Goal: Task Accomplishment & Management: Manage account settings

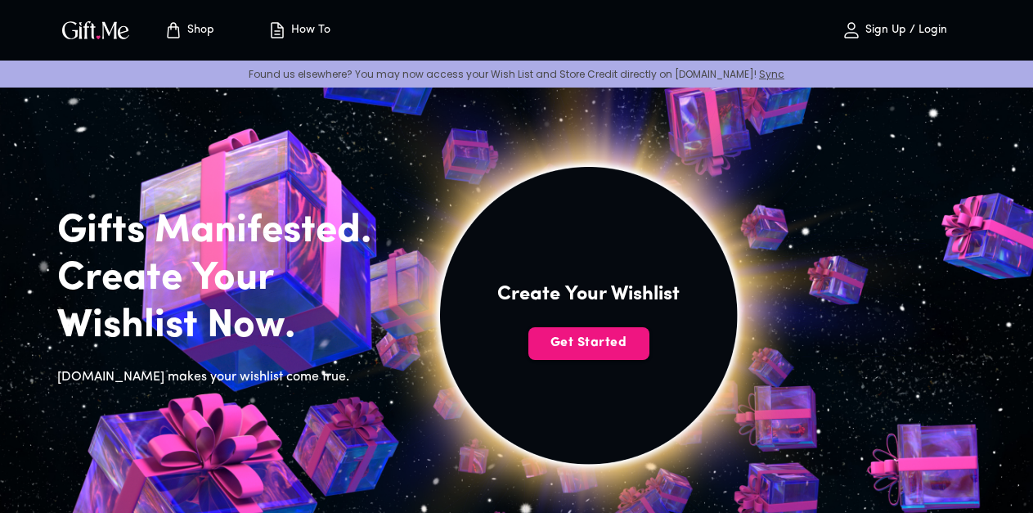
click at [927, 29] on p "Sign Up / Login" at bounding box center [904, 31] width 86 height 14
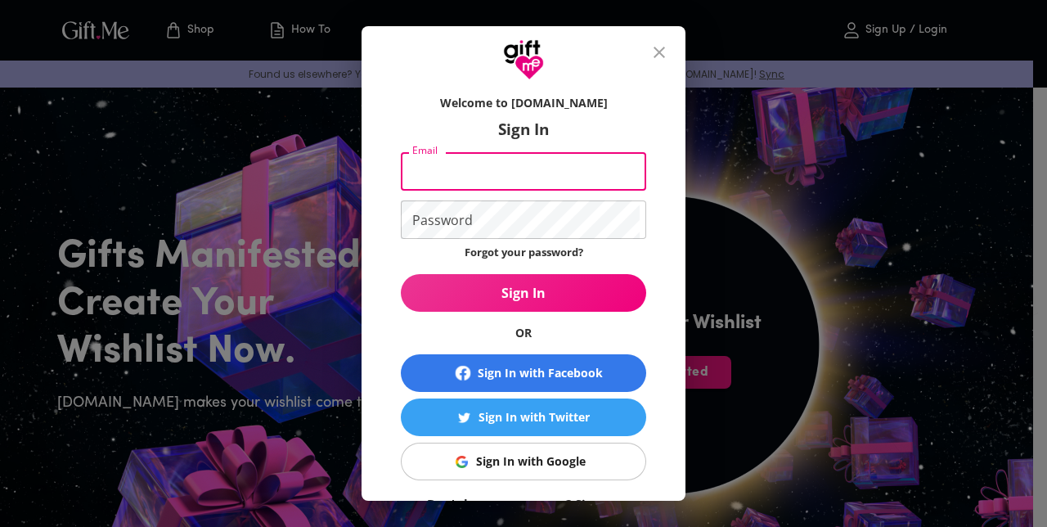
click at [515, 182] on input "Email" at bounding box center [520, 171] width 239 height 38
type input "[EMAIL_ADDRESS][DOMAIN_NAME]"
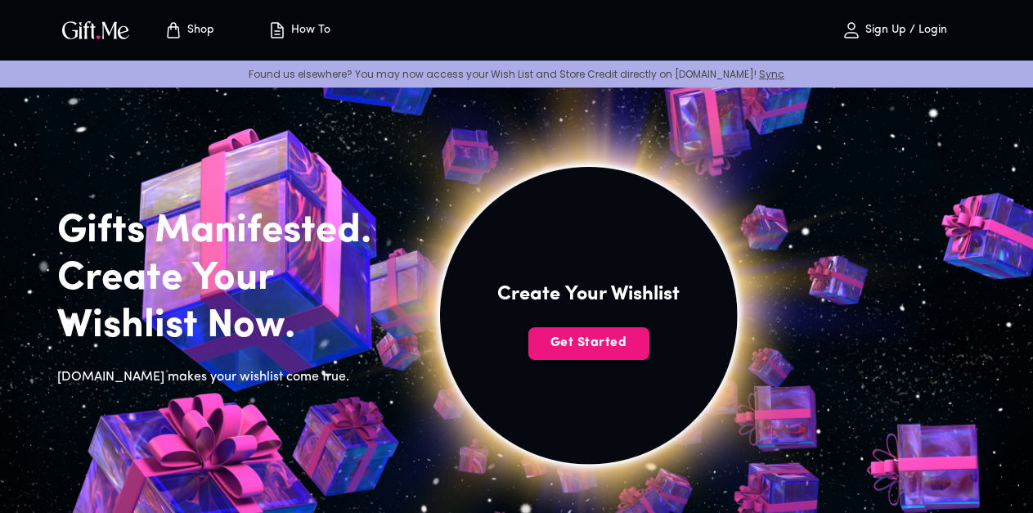
click at [928, 29] on p "Sign Up / Login" at bounding box center [904, 31] width 86 height 14
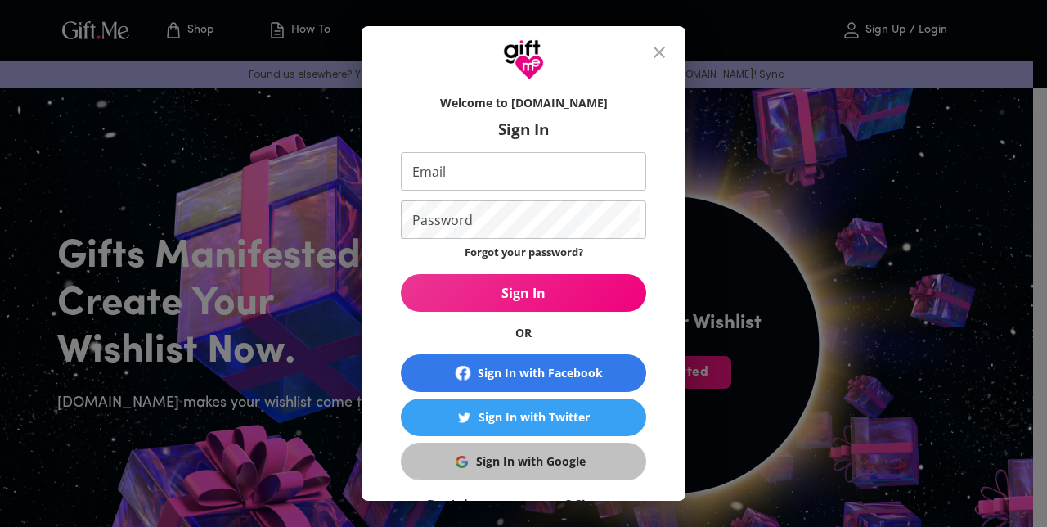
click at [568, 464] on div "Sign In with Google" at bounding box center [531, 461] width 110 height 18
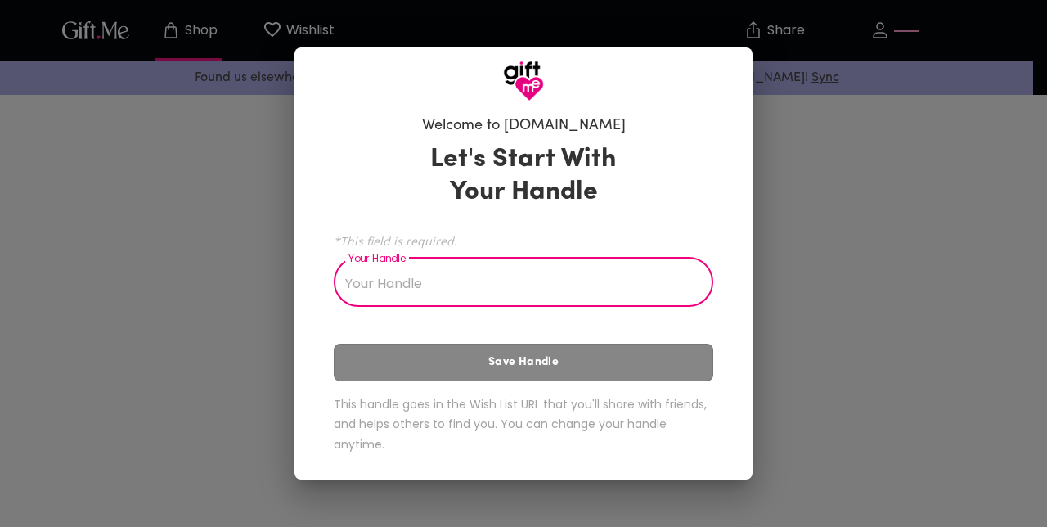
click at [607, 293] on input "Your Handle" at bounding box center [514, 284] width 361 height 46
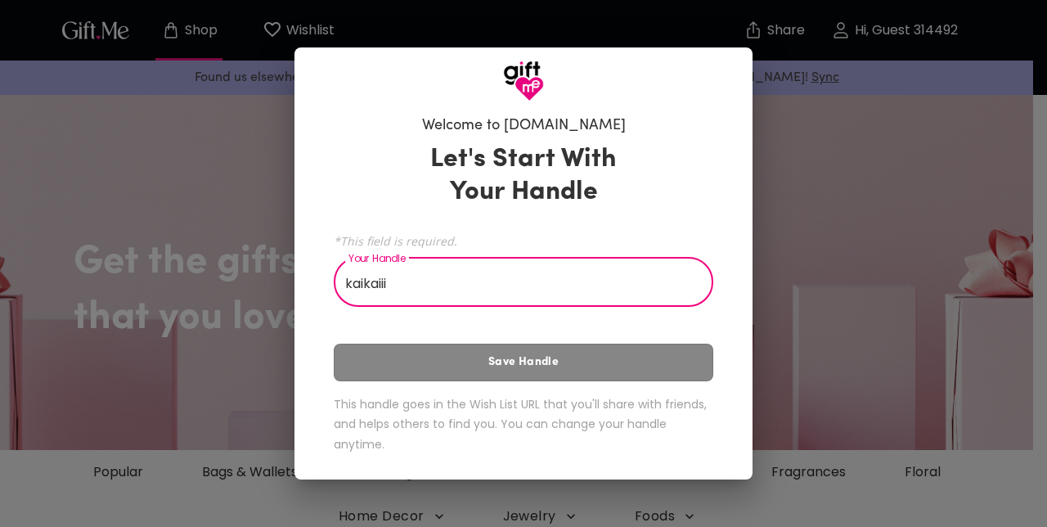
click at [553, 359] on div "Let's Start With Your Handle *This field is required. Your Handle kaikaiii Your…" at bounding box center [523, 301] width 379 height 331
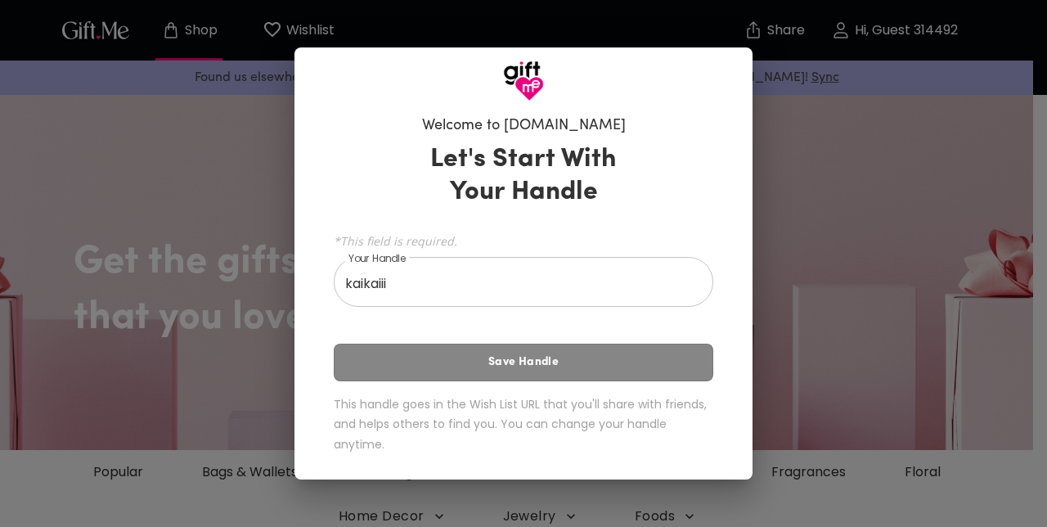
click at [582, 354] on div "Let's Start With Your Handle *This field is required. Your Handle kaikaiii Your…" at bounding box center [523, 301] width 379 height 331
click at [824, 347] on div "Welcome to [DOMAIN_NAME] Let's Start With Your Handle *This field is required. …" at bounding box center [523, 263] width 1047 height 527
click at [590, 296] on input "kaikaiii" at bounding box center [514, 284] width 361 height 46
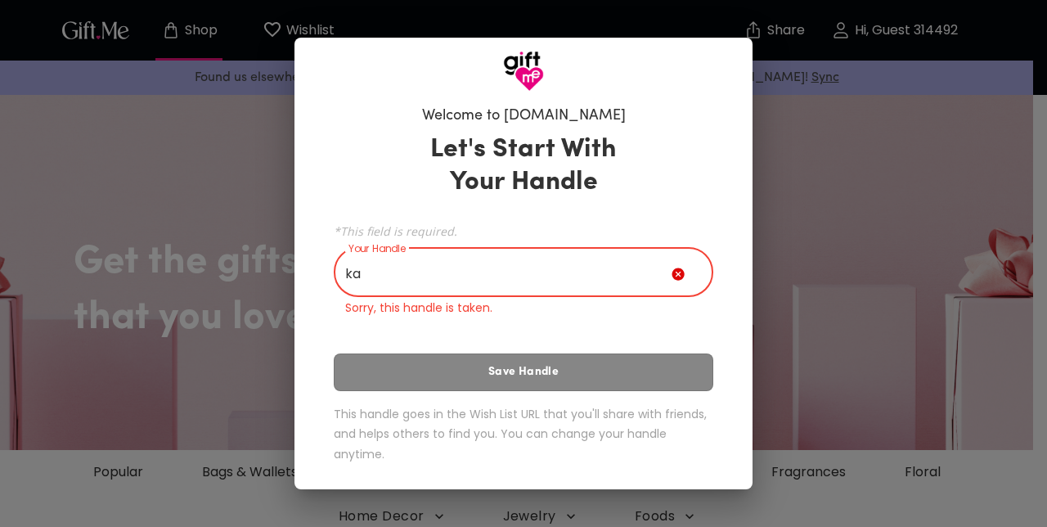
type input "k"
type input "rykaiiii"
click at [750, 300] on div "Welcome to [DOMAIN_NAME] Let's Start With Your Handle *This field is required. …" at bounding box center [523, 291] width 458 height 398
click at [768, 277] on div "Welcome to [DOMAIN_NAME] Let's Start With Your Handle *This field is required. …" at bounding box center [523, 263] width 1047 height 527
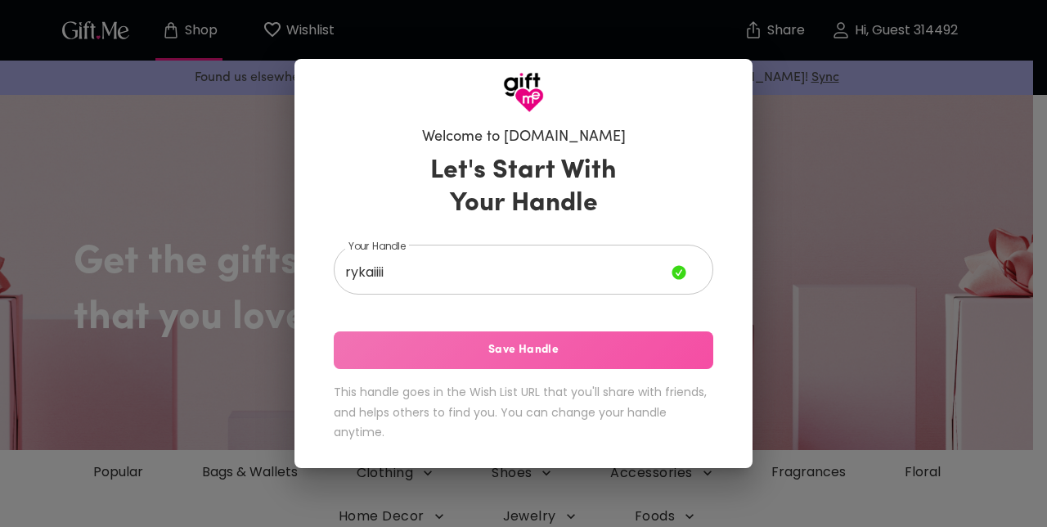
click at [535, 351] on span "Save Handle" at bounding box center [523, 350] width 379 height 18
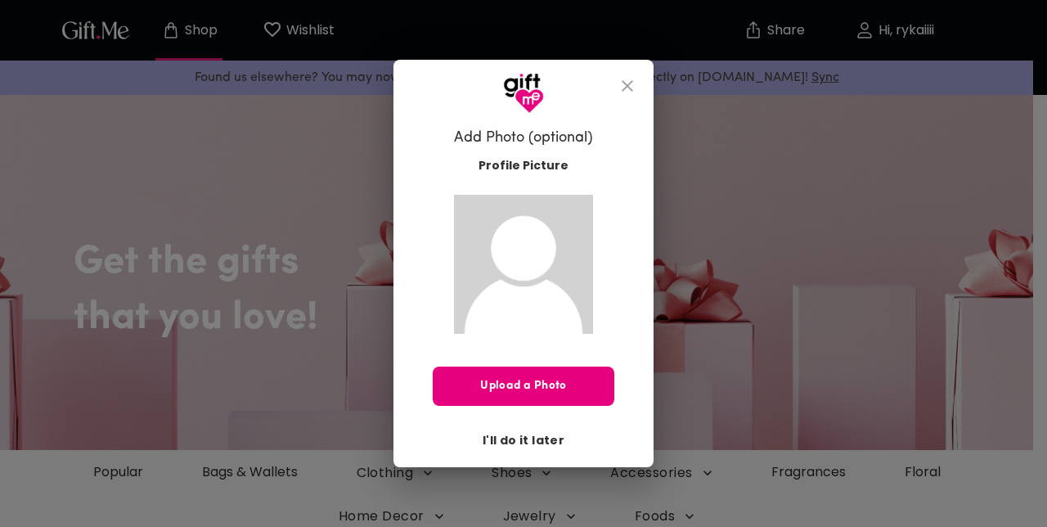
click at [543, 443] on span "I'll do it later" at bounding box center [524, 440] width 82 height 18
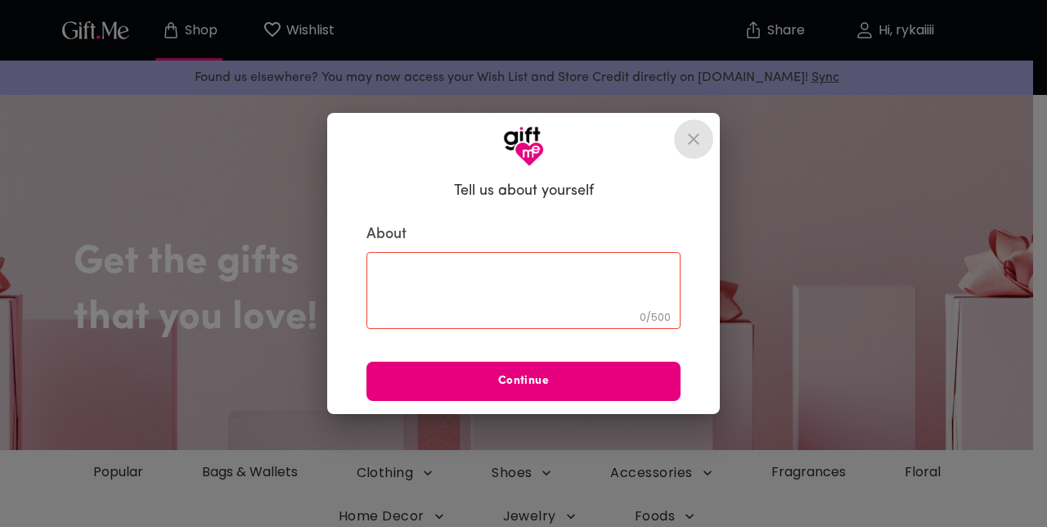
click at [689, 137] on icon "close" at bounding box center [694, 139] width 20 height 20
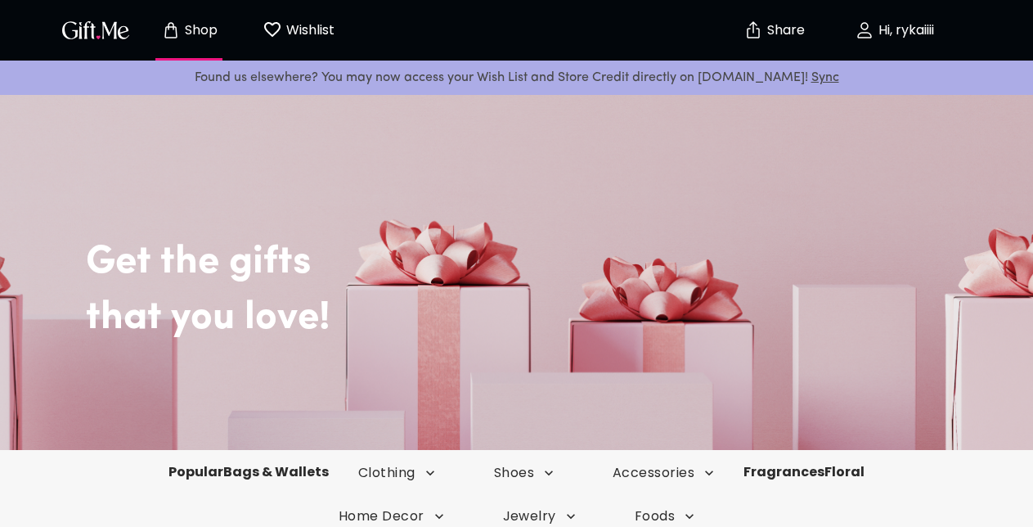
click at [912, 35] on p "Hi, rykaiiii" at bounding box center [904, 31] width 60 height 14
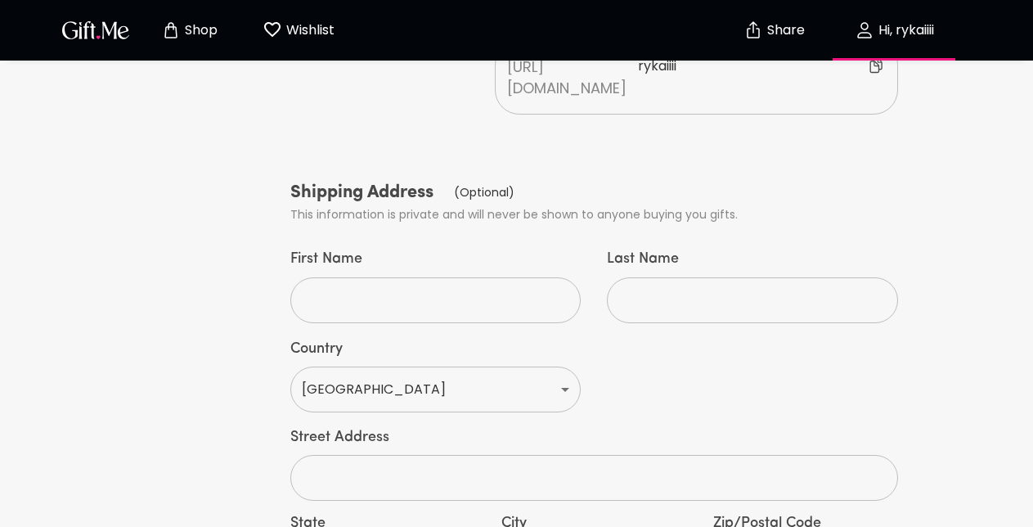
scroll to position [707, 0]
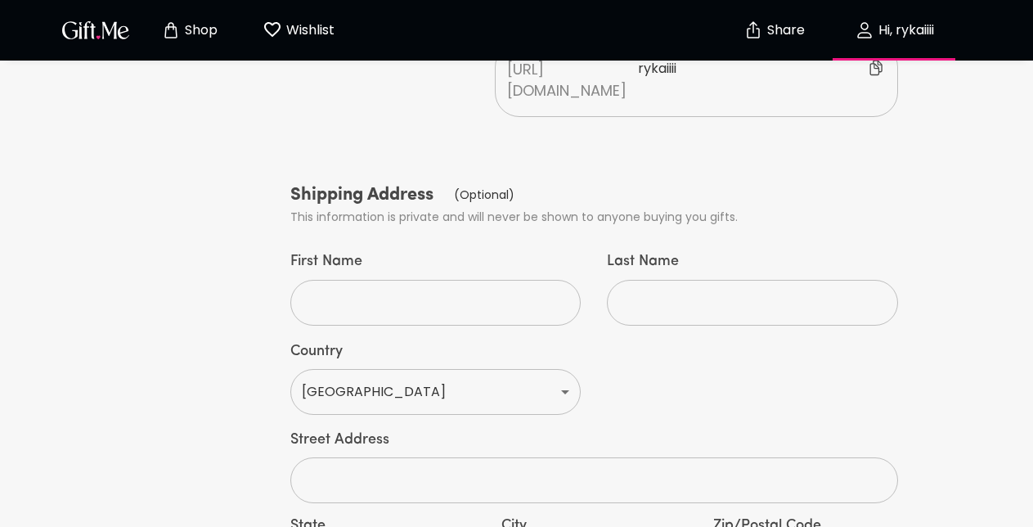
click at [562, 369] on select "[GEOGRAPHIC_DATA] [GEOGRAPHIC_DATA] [GEOGRAPHIC_DATA] [GEOGRAPHIC_DATA] [GEOGRA…" at bounding box center [435, 392] width 291 height 46
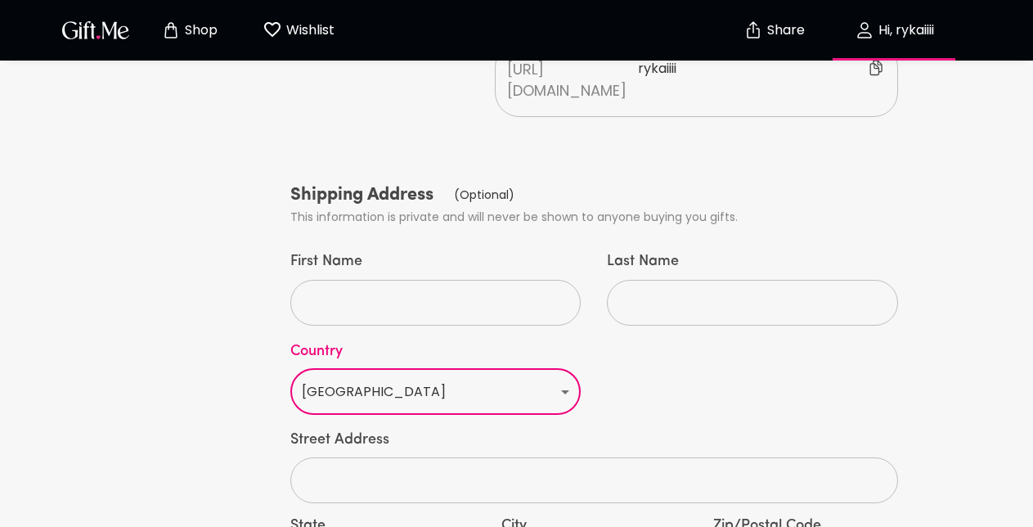
select select "ID"
click at [290, 369] on select "[GEOGRAPHIC_DATA] [GEOGRAPHIC_DATA] [GEOGRAPHIC_DATA] [GEOGRAPHIC_DATA] [GEOGRA…" at bounding box center [435, 392] width 291 height 46
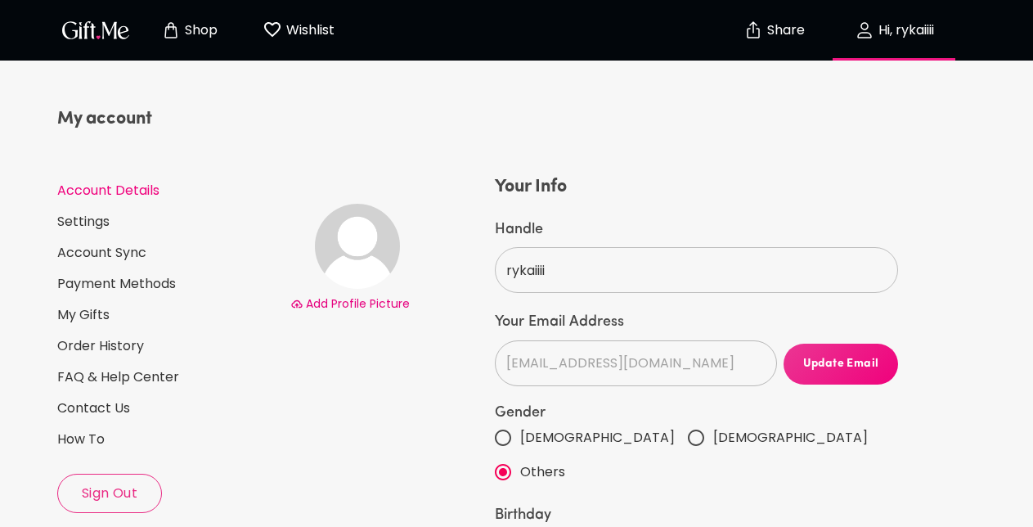
scroll to position [0, 0]
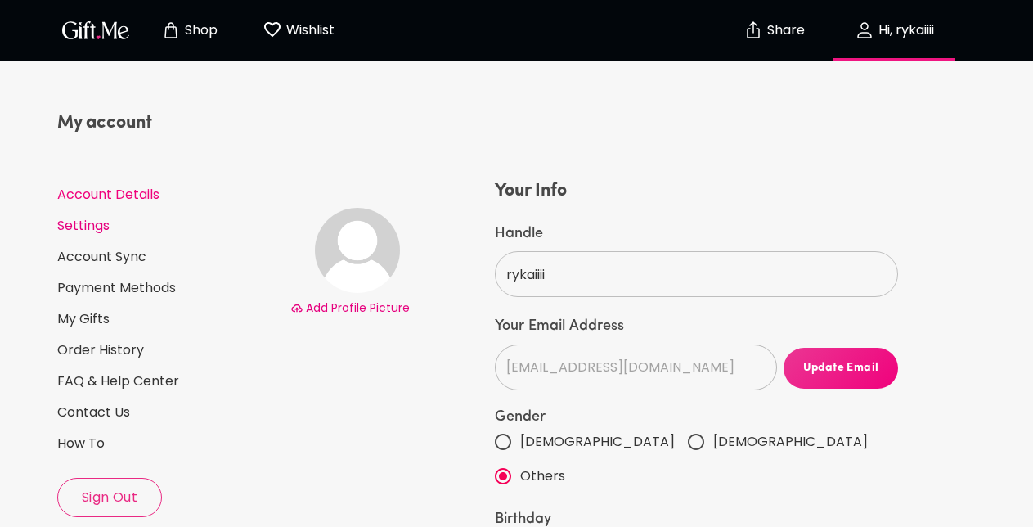
click at [127, 223] on link "Settings" at bounding box center [167, 226] width 220 height 18
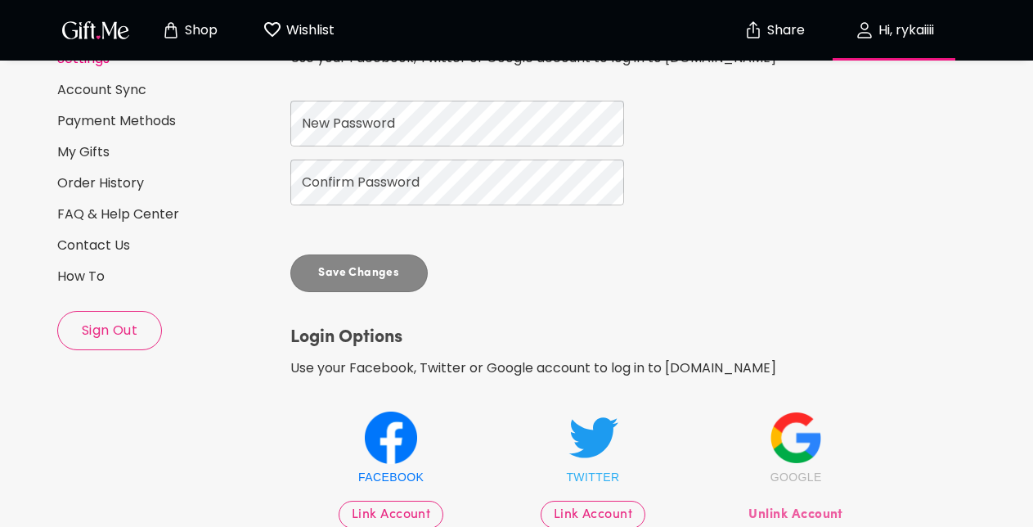
scroll to position [164, 0]
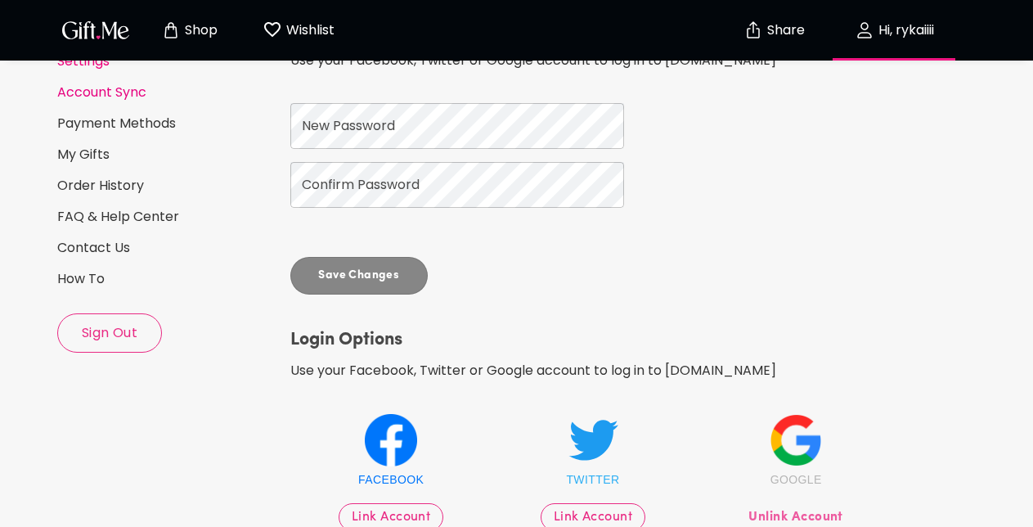
click at [132, 95] on link "Account Sync" at bounding box center [167, 92] width 220 height 18
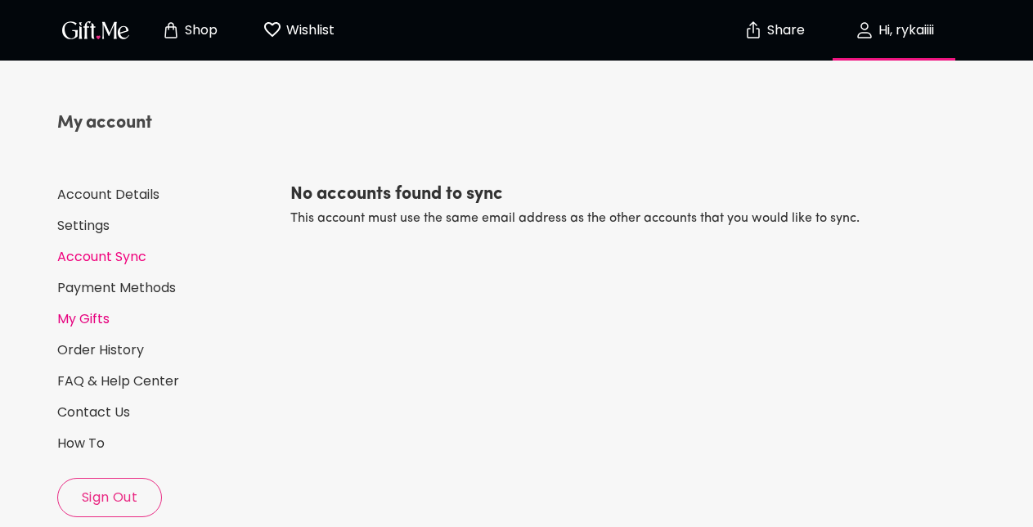
click at [99, 321] on link "My Gifts" at bounding box center [167, 319] width 220 height 18
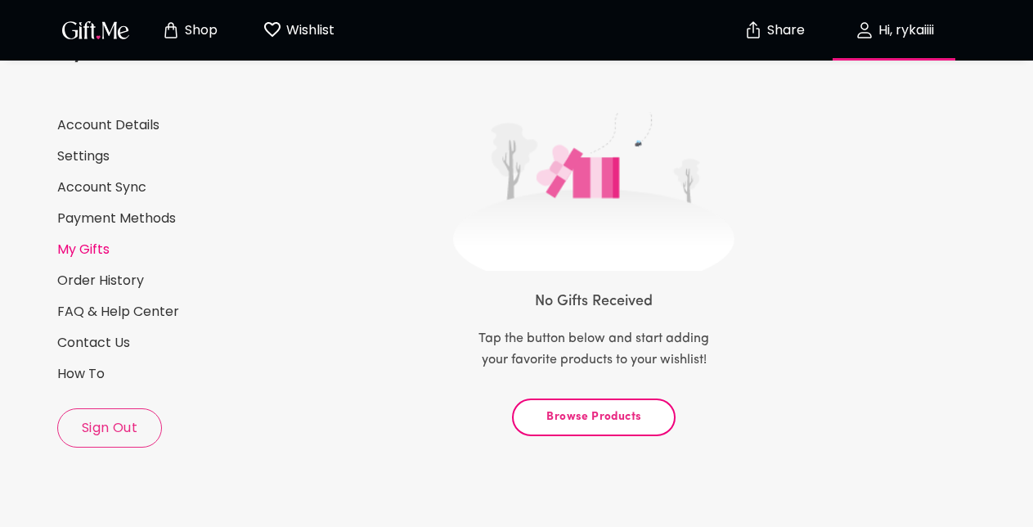
scroll to position [77, 0]
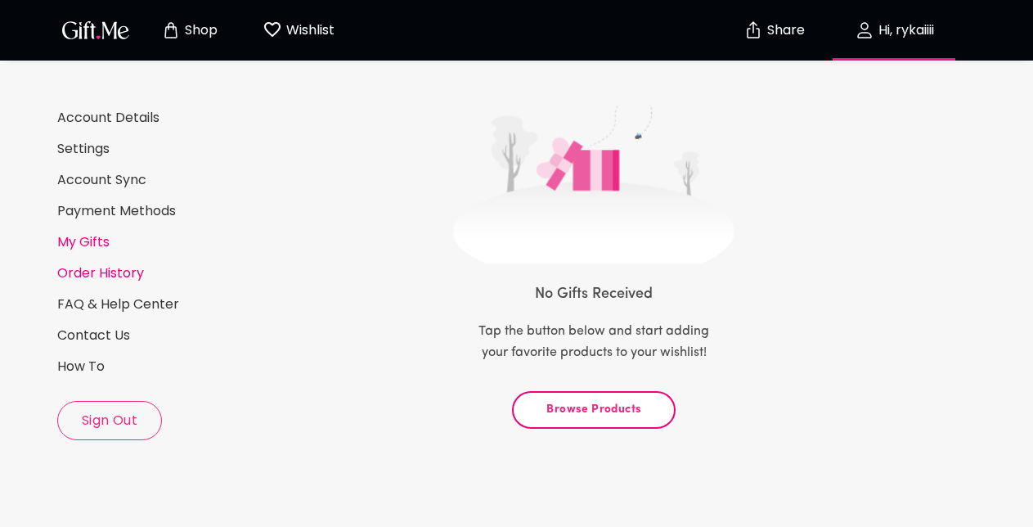
click at [138, 272] on link "Order History" at bounding box center [167, 273] width 220 height 18
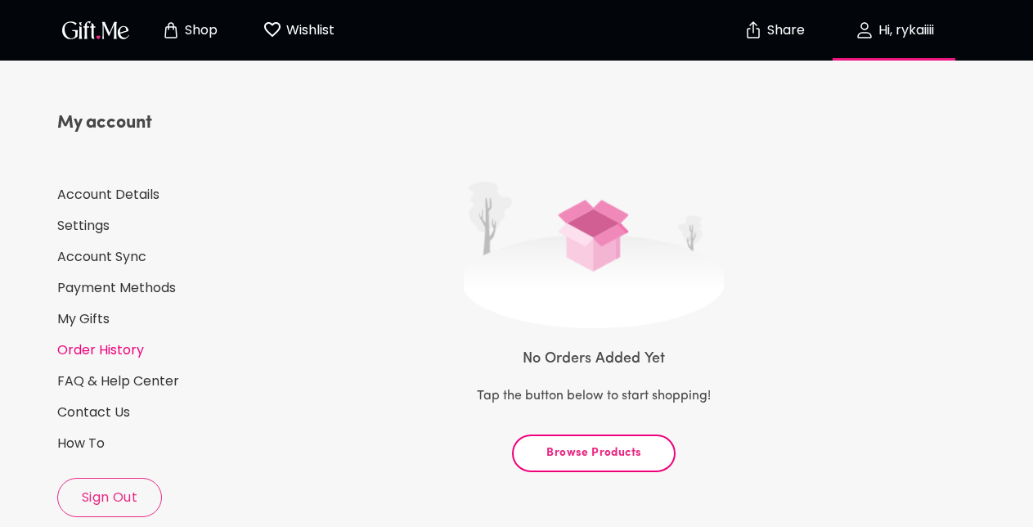
click at [136, 182] on div "My account Account Details Settings Account Sync Payment Methods My Gifts Order…" at bounding box center [167, 313] width 220 height 406
click at [137, 191] on link "Account Details" at bounding box center [167, 195] width 220 height 18
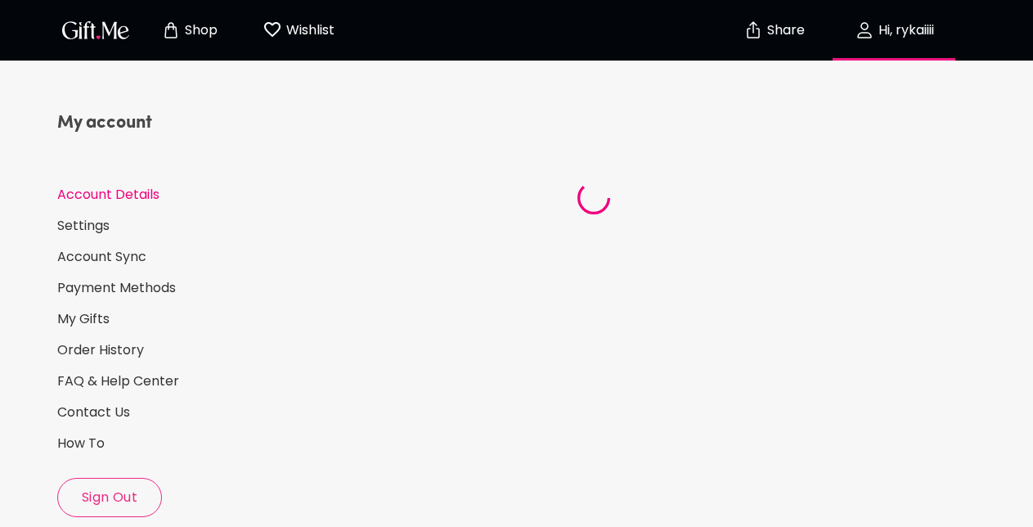
select select "US"
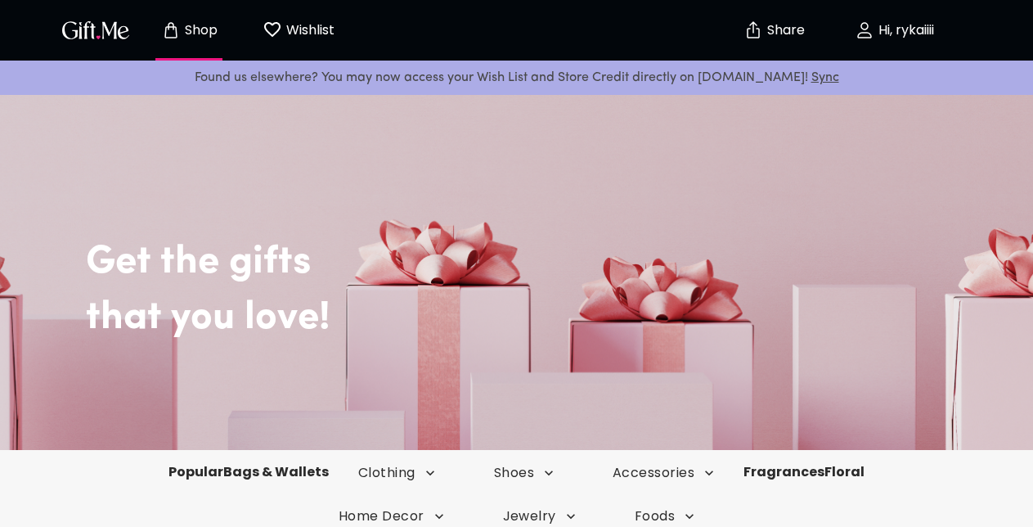
click at [308, 33] on p "Wishlist" at bounding box center [308, 30] width 52 height 21
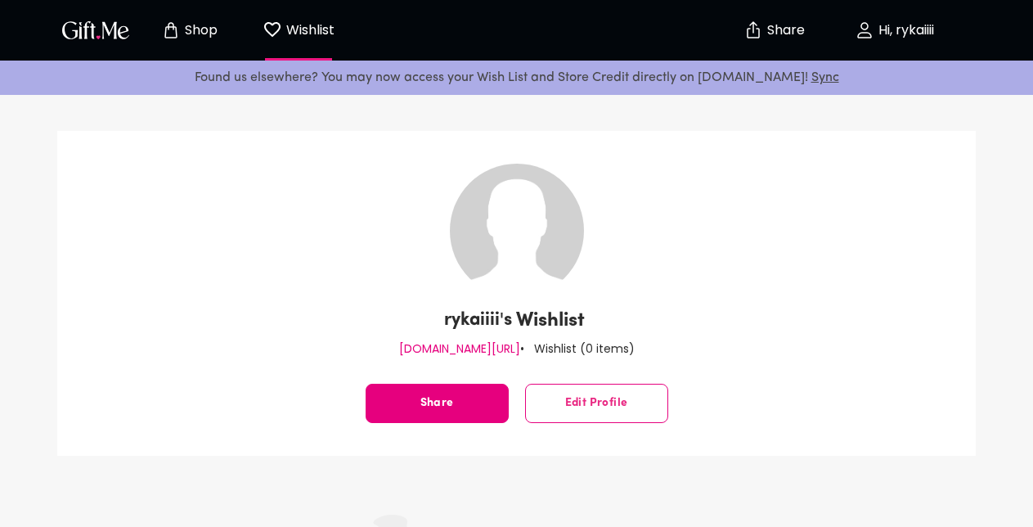
click at [215, 38] on p "Shop" at bounding box center [199, 31] width 37 height 14
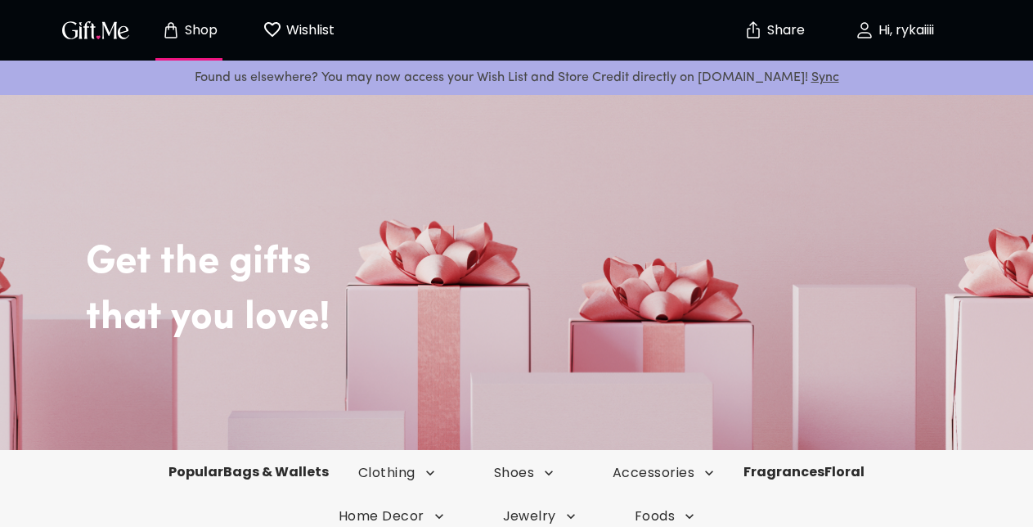
click at [113, 28] on img "button" at bounding box center [96, 30] width 74 height 24
click at [899, 25] on p "Hi, rykaiiii" at bounding box center [904, 31] width 60 height 14
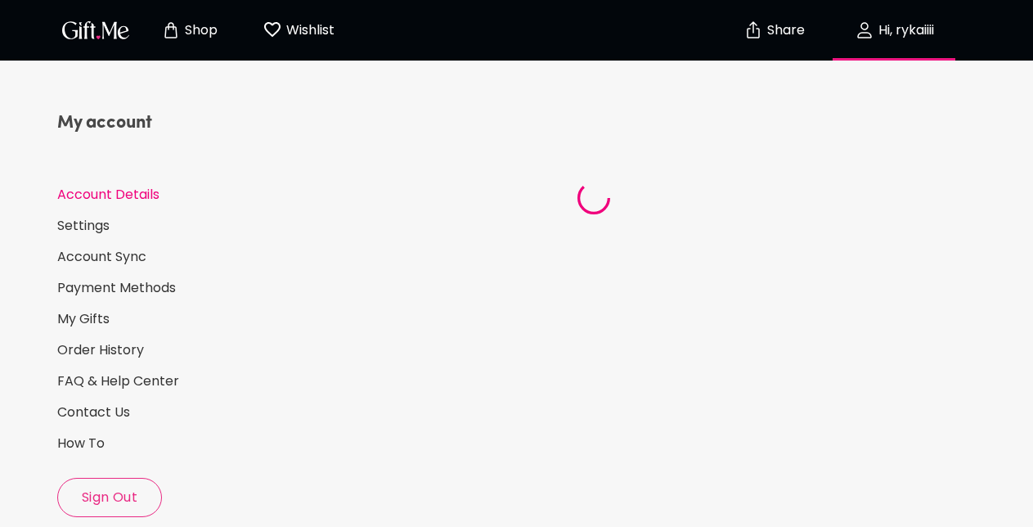
select select "US"
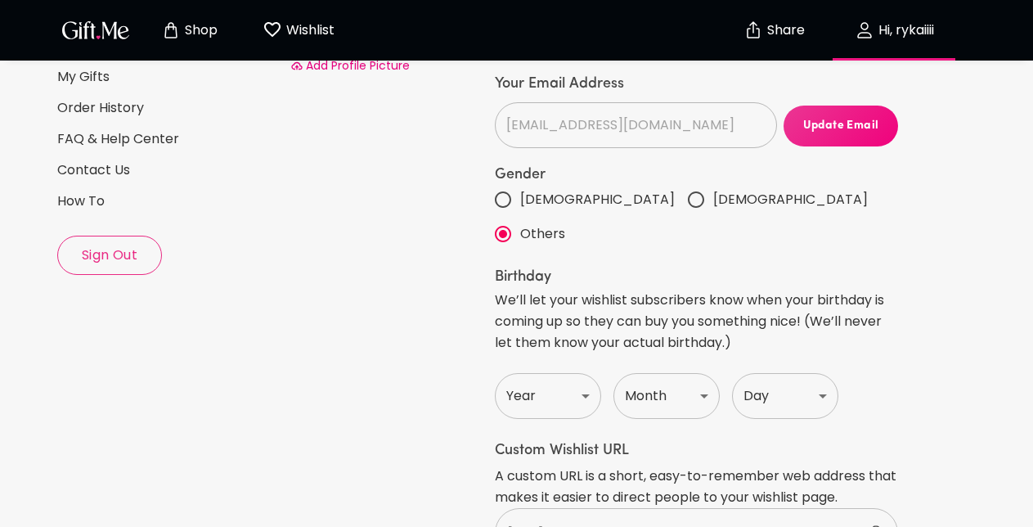
scroll to position [256, 0]
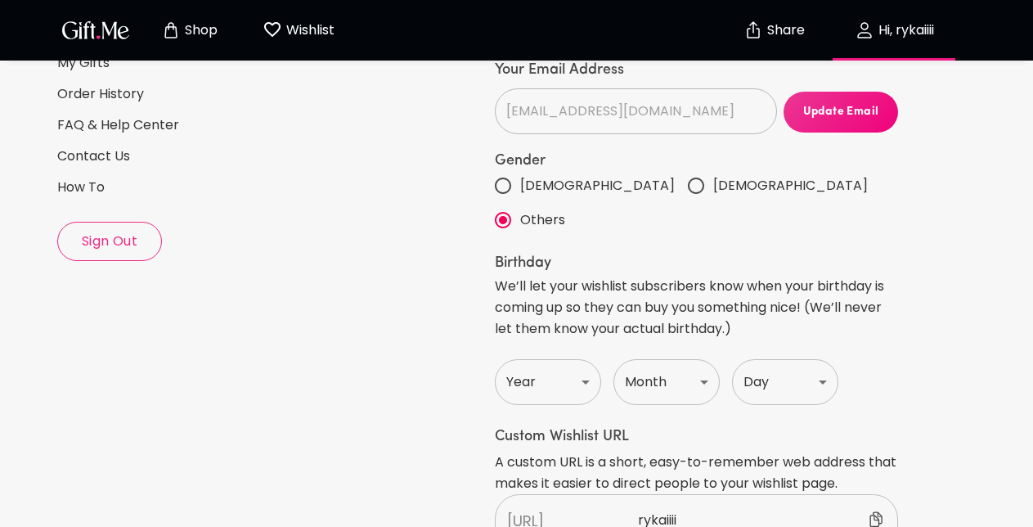
click at [128, 248] on span "Sign Out" at bounding box center [109, 241] width 103 height 18
